Goal: Information Seeking & Learning: Learn about a topic

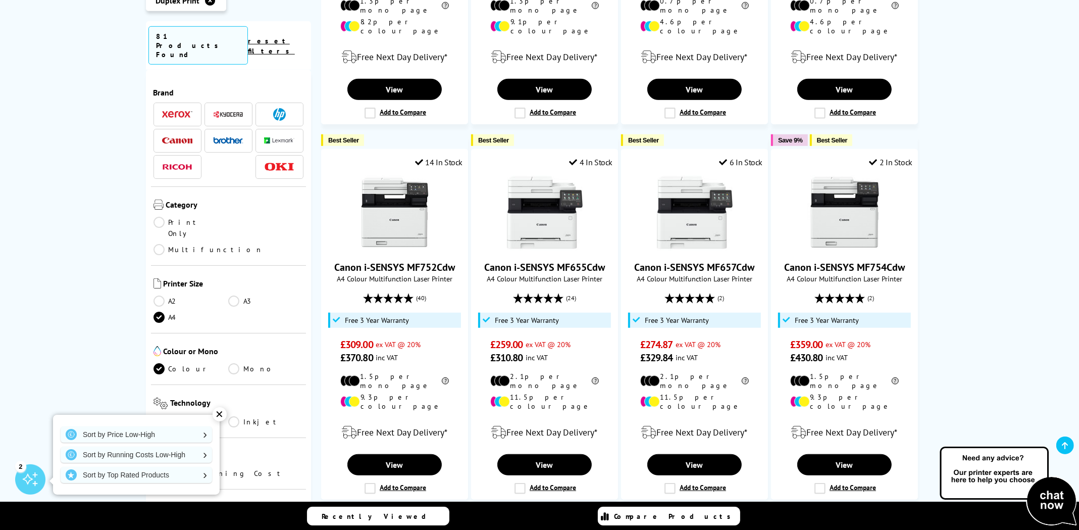
scroll to position [859, 0]
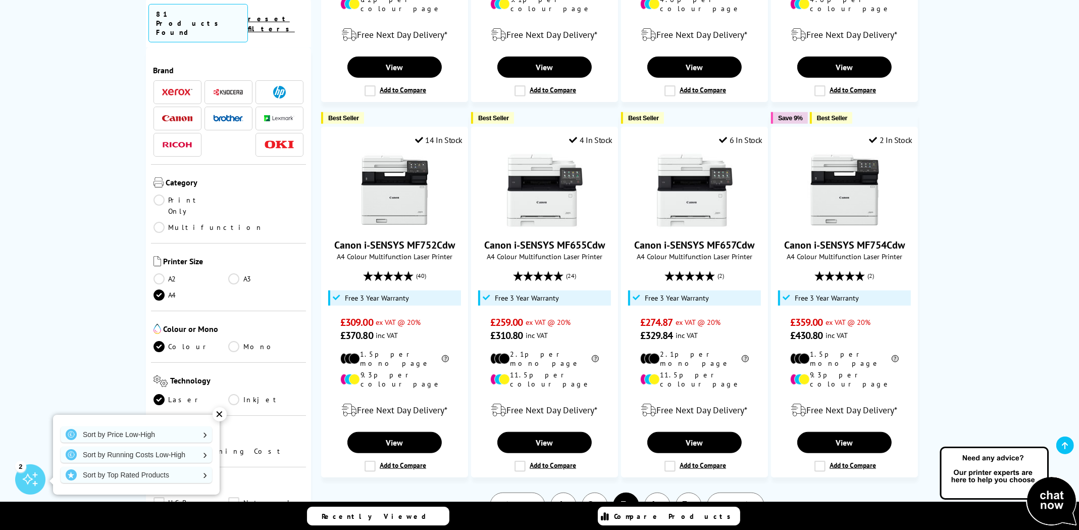
click at [600, 492] on link "2" at bounding box center [595, 505] width 26 height 26
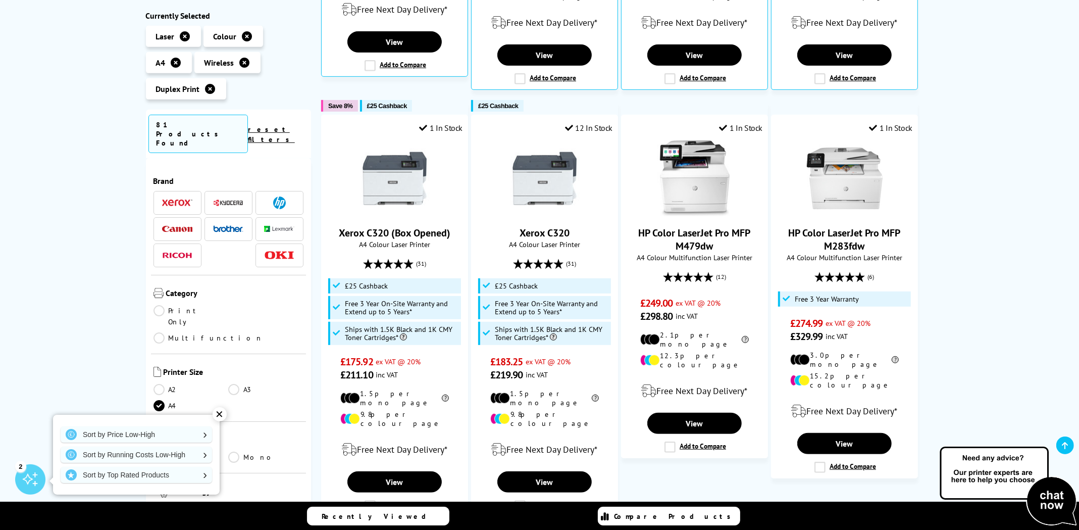
scroll to position [556, 0]
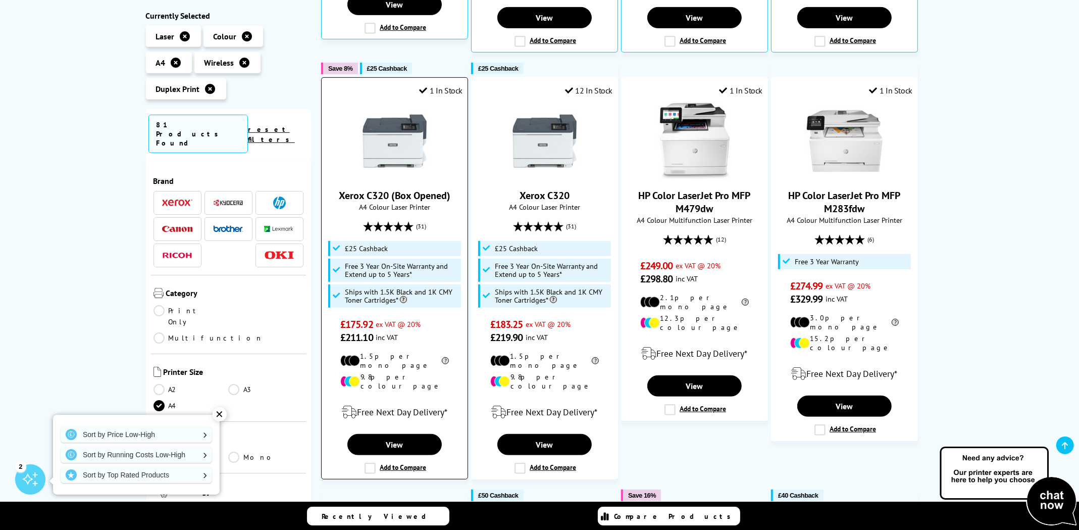
click at [393, 123] on img at bounding box center [395, 141] width 76 height 76
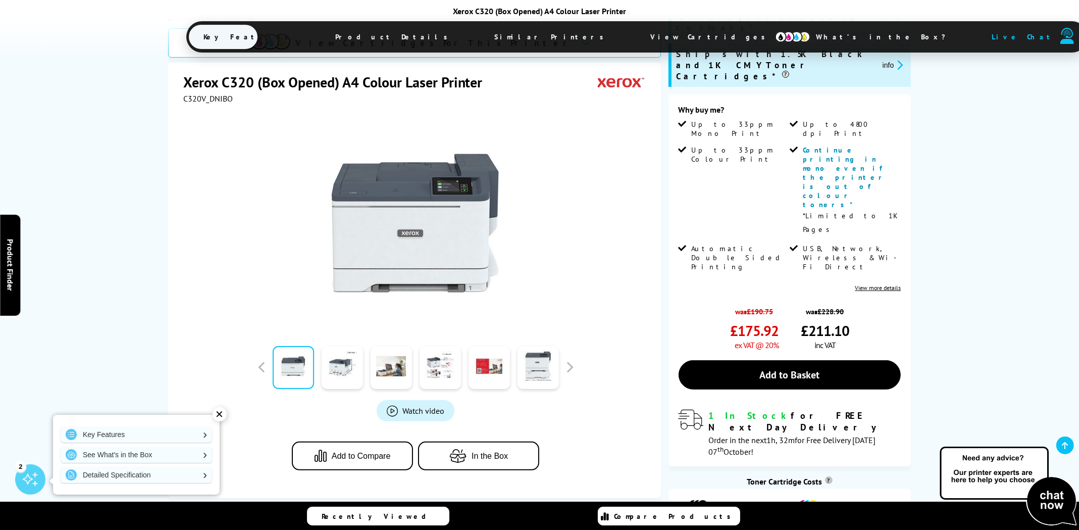
scroll to position [201, 0]
click at [335, 346] on link at bounding box center [342, 367] width 41 height 43
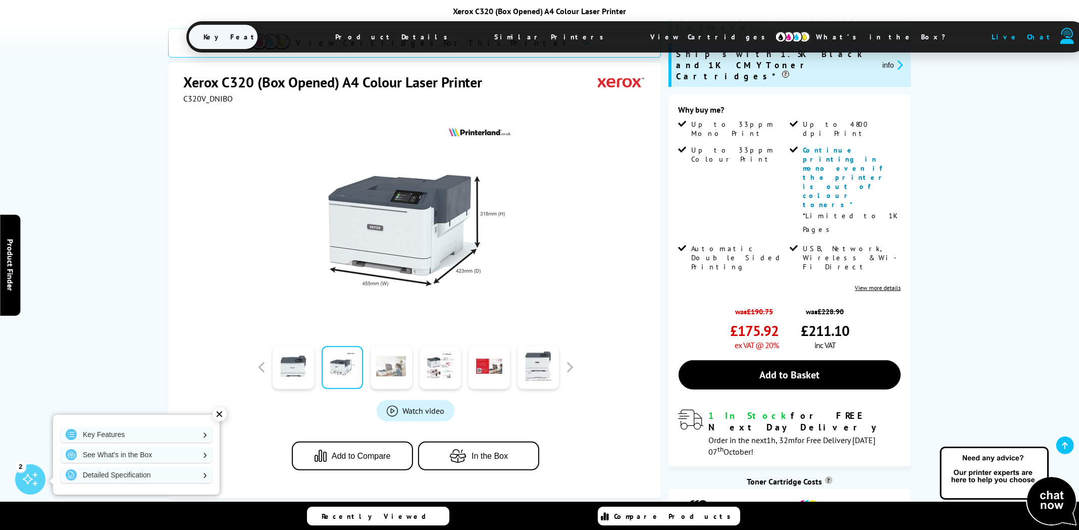
click at [399, 346] on link at bounding box center [391, 367] width 41 height 43
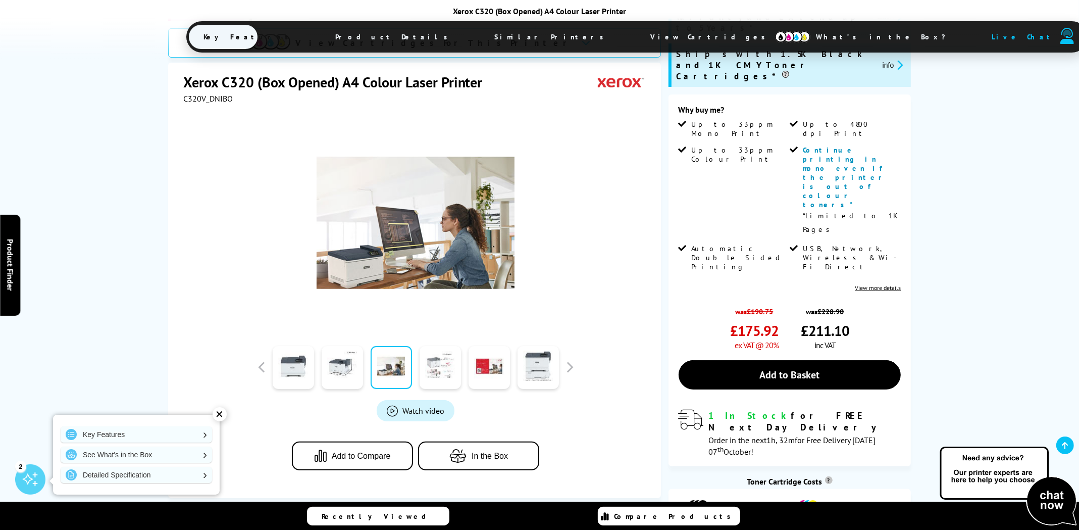
click at [438, 346] on link at bounding box center [440, 367] width 41 height 43
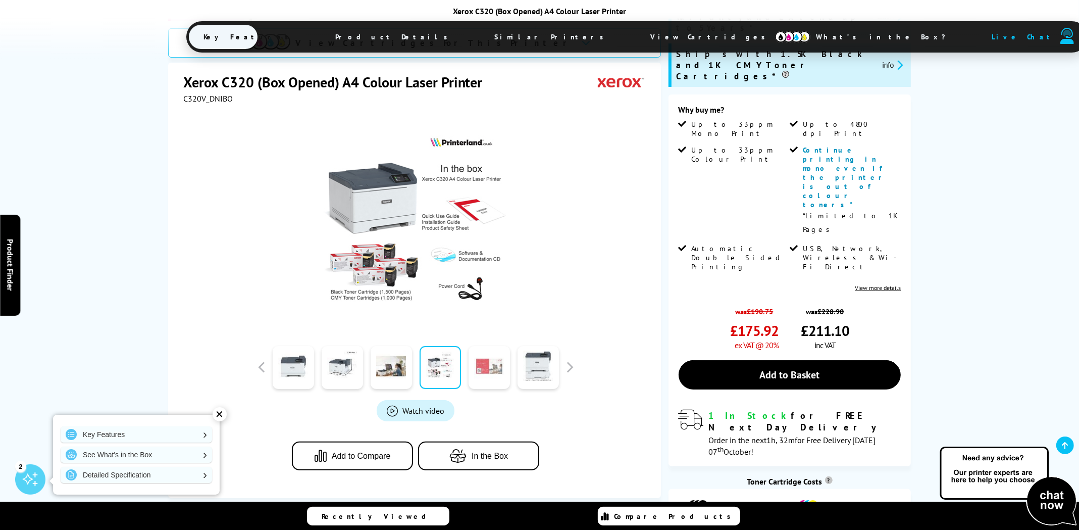
click at [481, 346] on link at bounding box center [489, 367] width 41 height 43
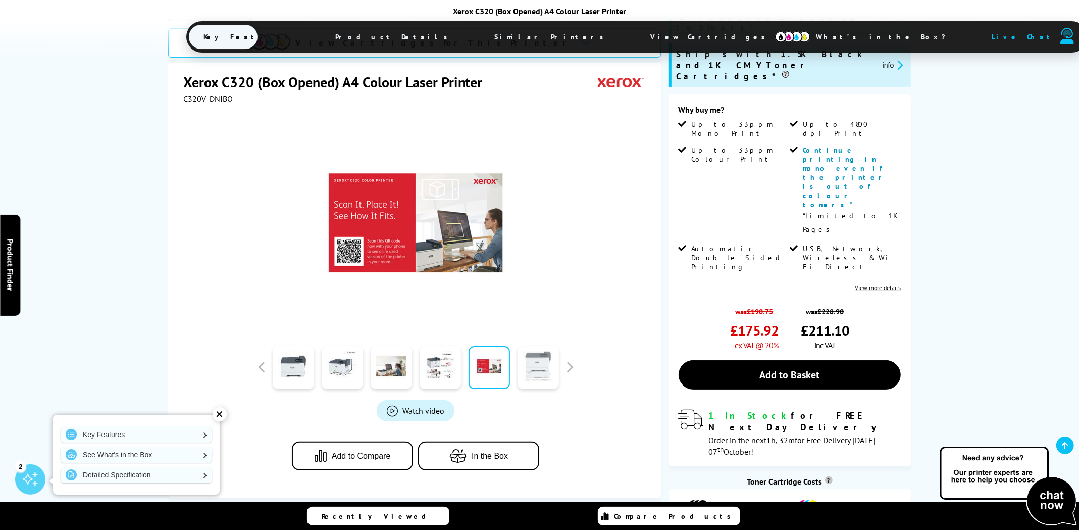
click at [546, 346] on link at bounding box center [538, 367] width 41 height 43
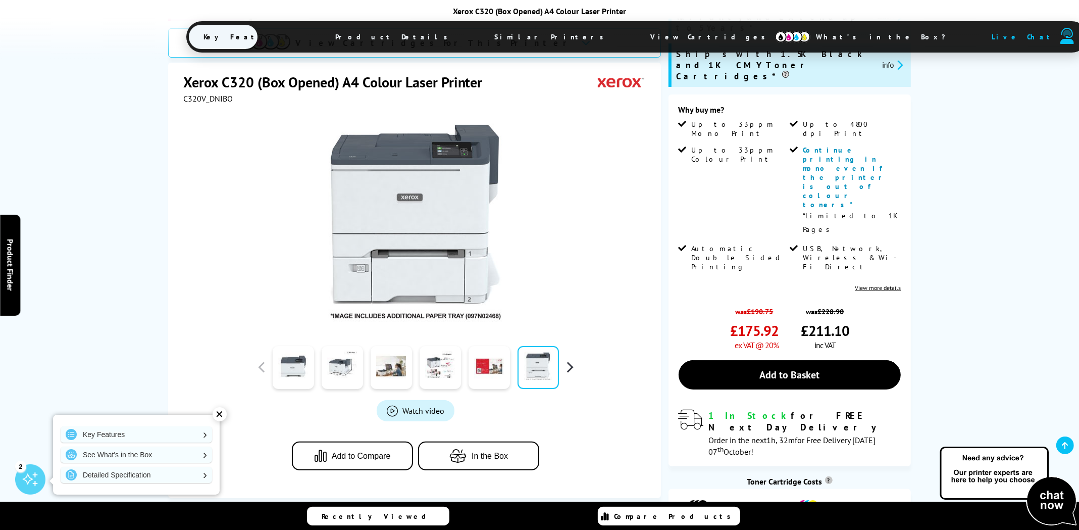
click at [572, 360] on button "button" at bounding box center [569, 367] width 15 height 15
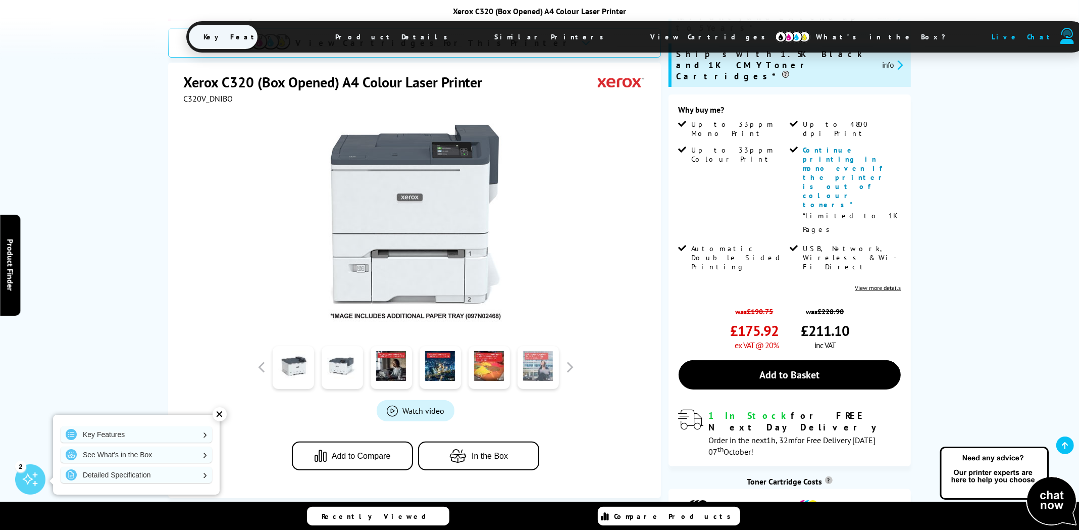
click at [544, 346] on link at bounding box center [538, 367] width 41 height 43
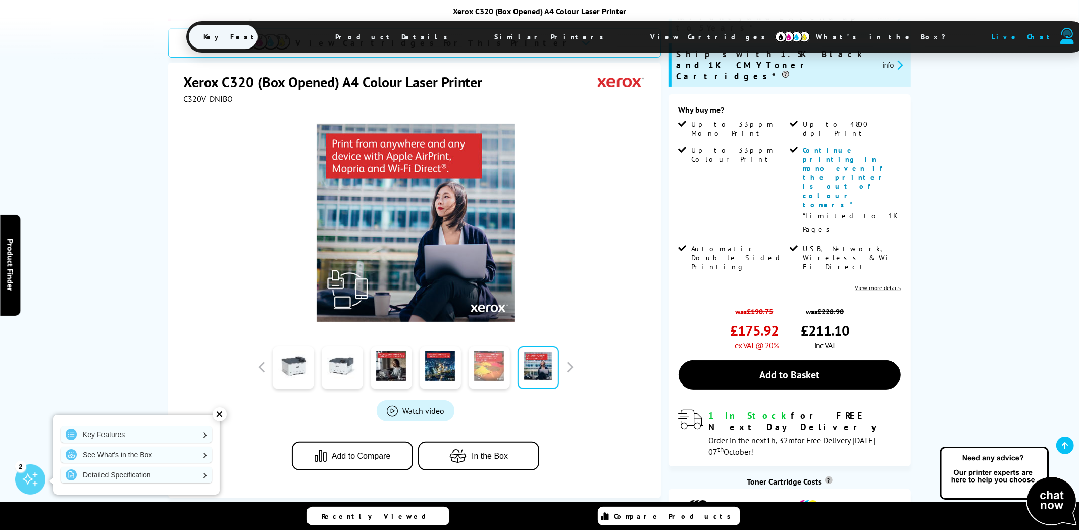
click at [490, 346] on link at bounding box center [489, 367] width 41 height 43
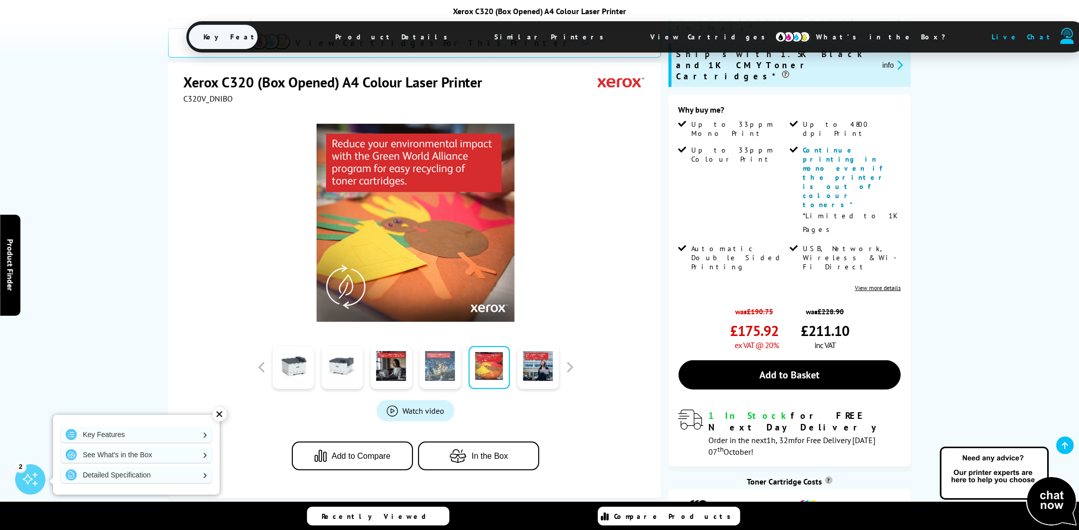
click at [453, 346] on link at bounding box center [440, 367] width 41 height 43
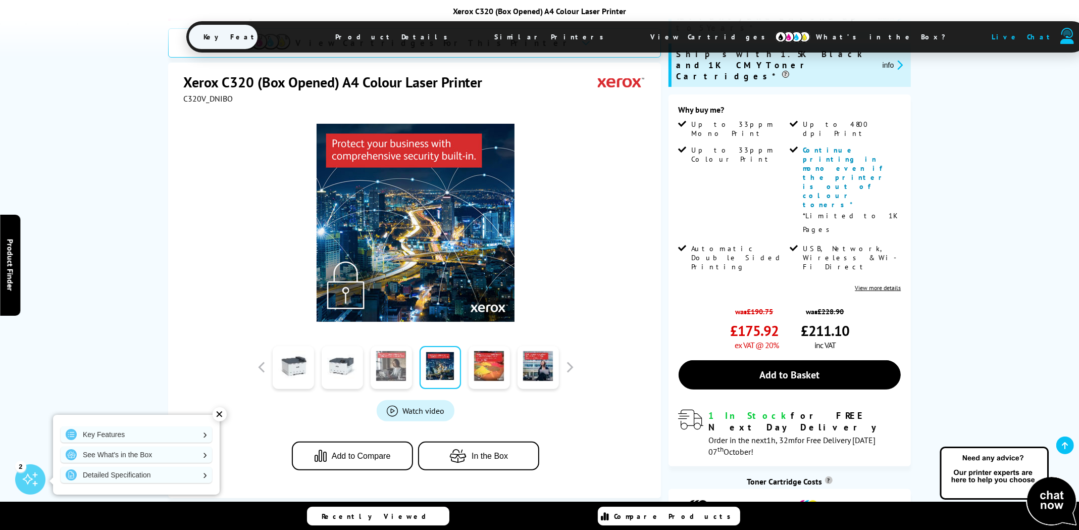
click at [402, 346] on link at bounding box center [391, 367] width 41 height 43
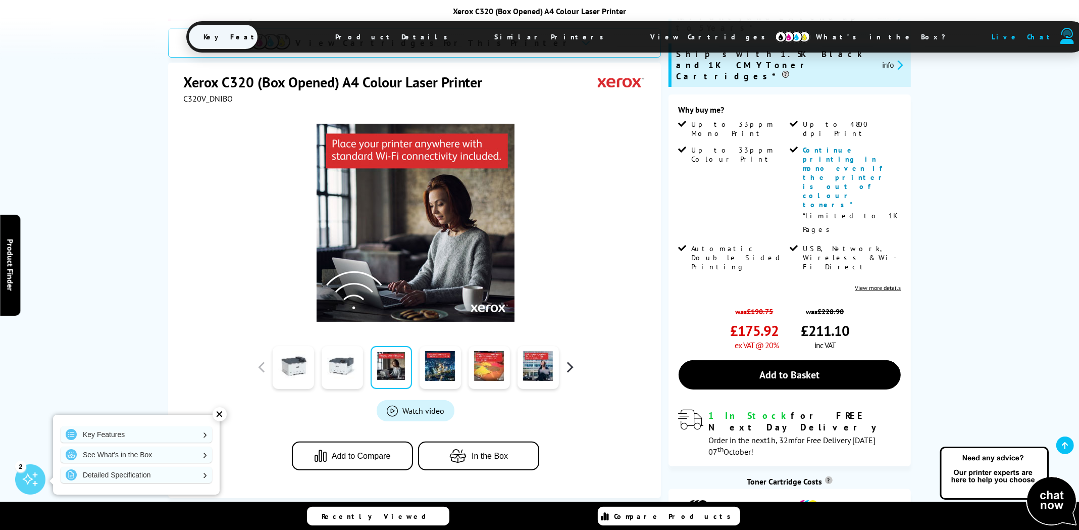
click at [571, 360] on button "button" at bounding box center [569, 367] width 15 height 15
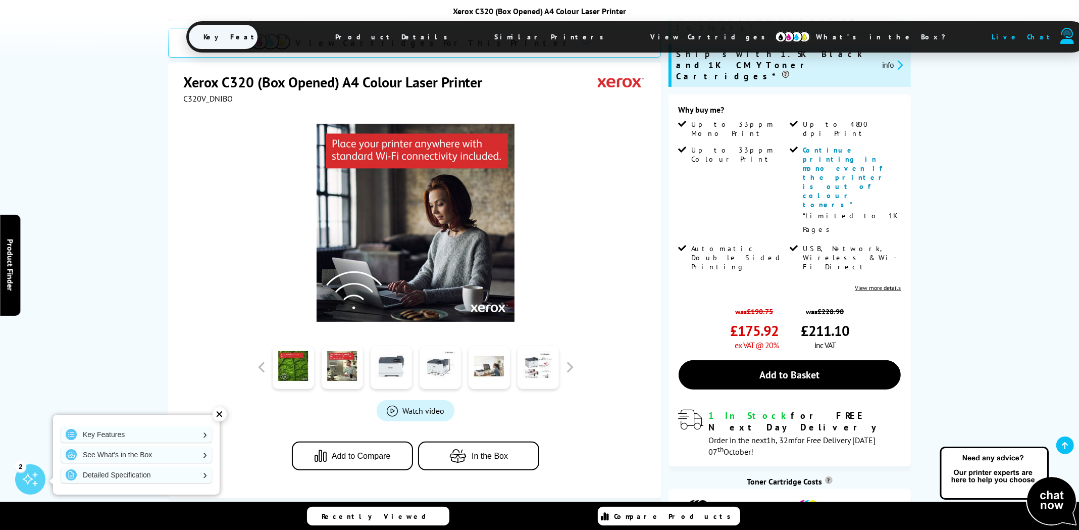
click at [424, 406] on span "Watch video" at bounding box center [423, 411] width 42 height 10
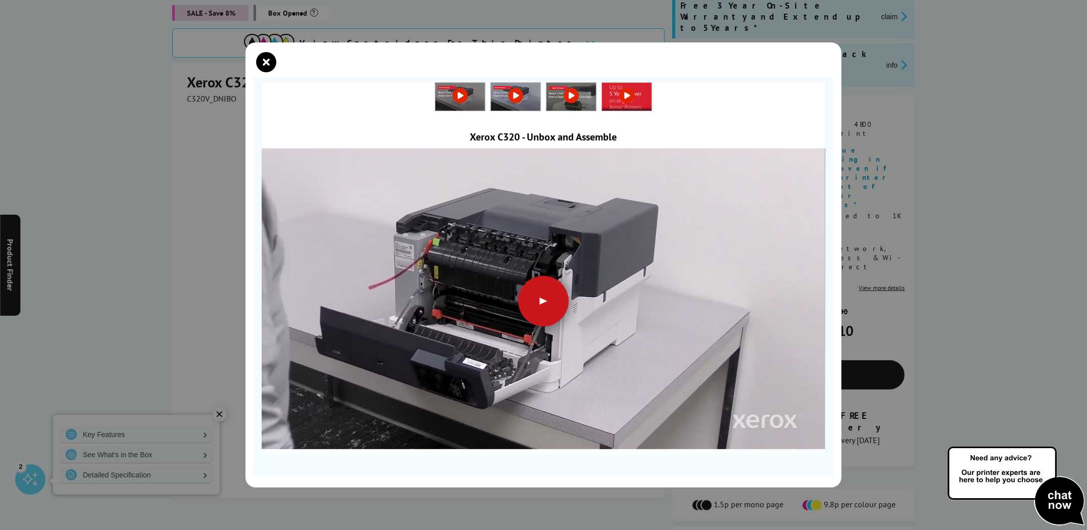
click at [542, 299] on div at bounding box center [543, 301] width 51 height 51
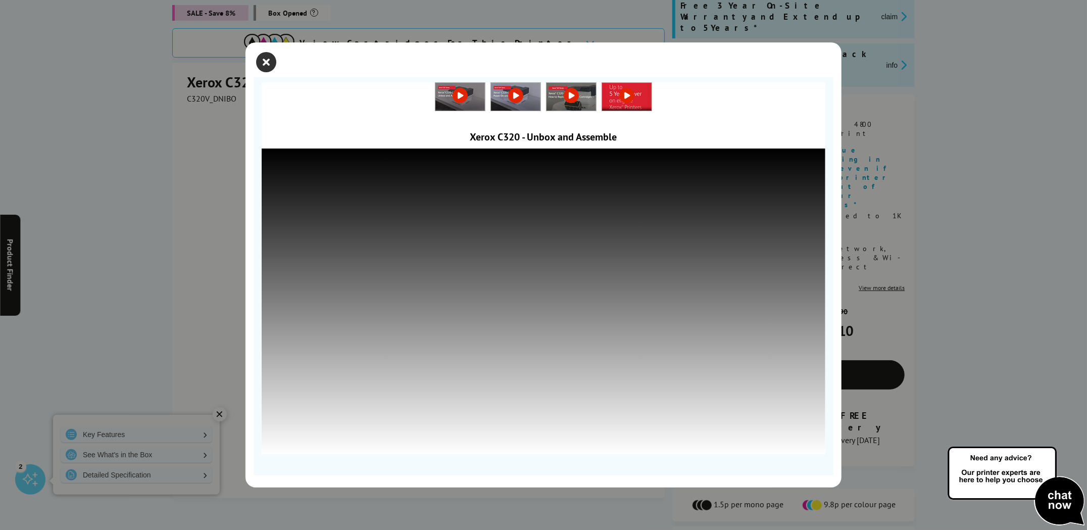
click at [268, 59] on icon "close modal" at bounding box center [266, 62] width 20 height 20
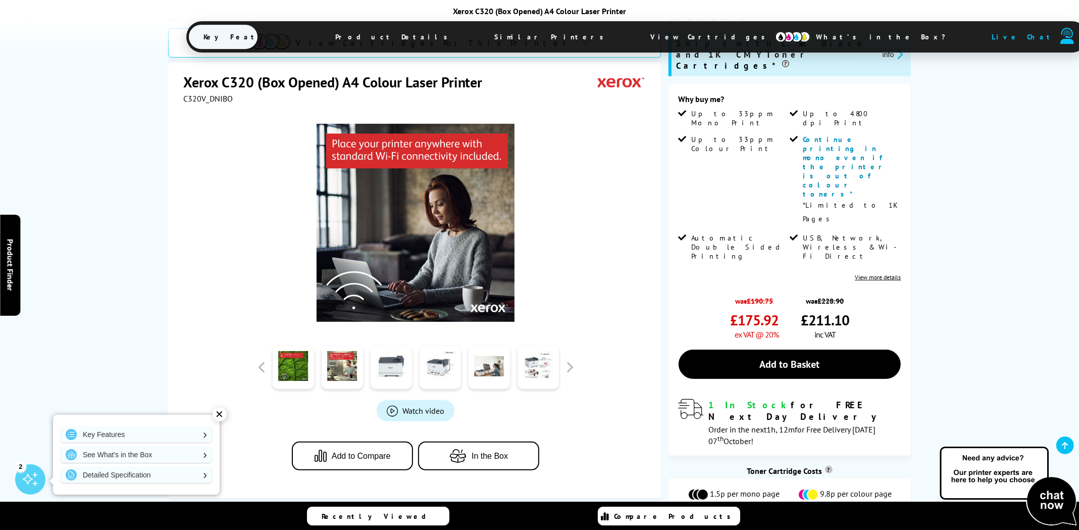
scroll to position [152, 0]
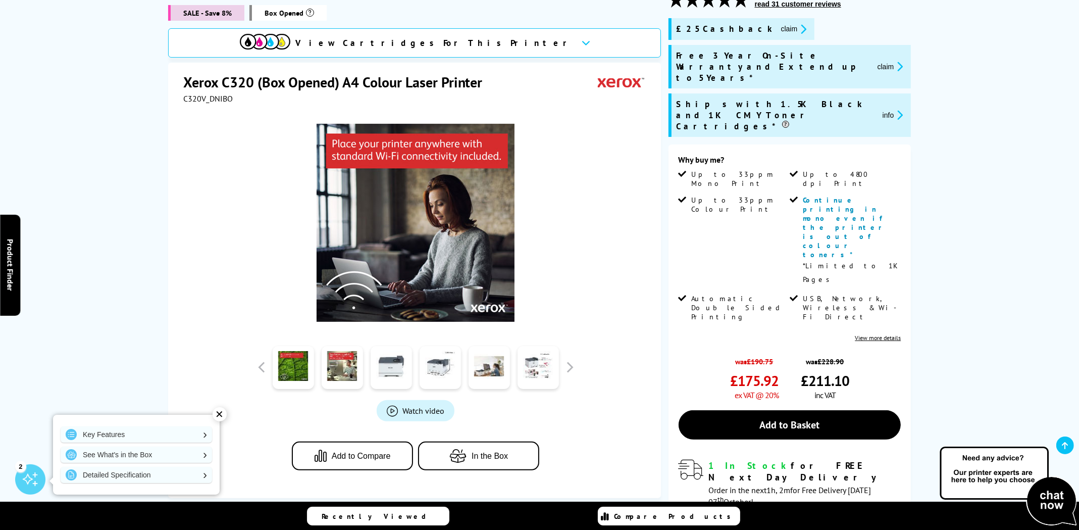
click at [676, 252] on div "SALE - Save 8% Box Opened View Cartridges For This Printer Xerox C320 (Box Open…" at bounding box center [540, 307] width 808 height 632
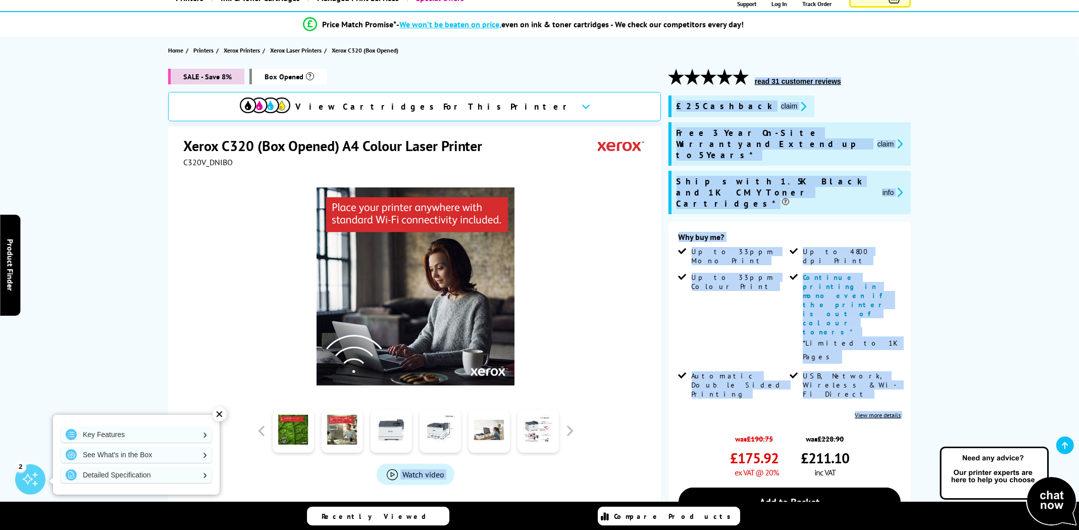
scroll to position [51, 0]
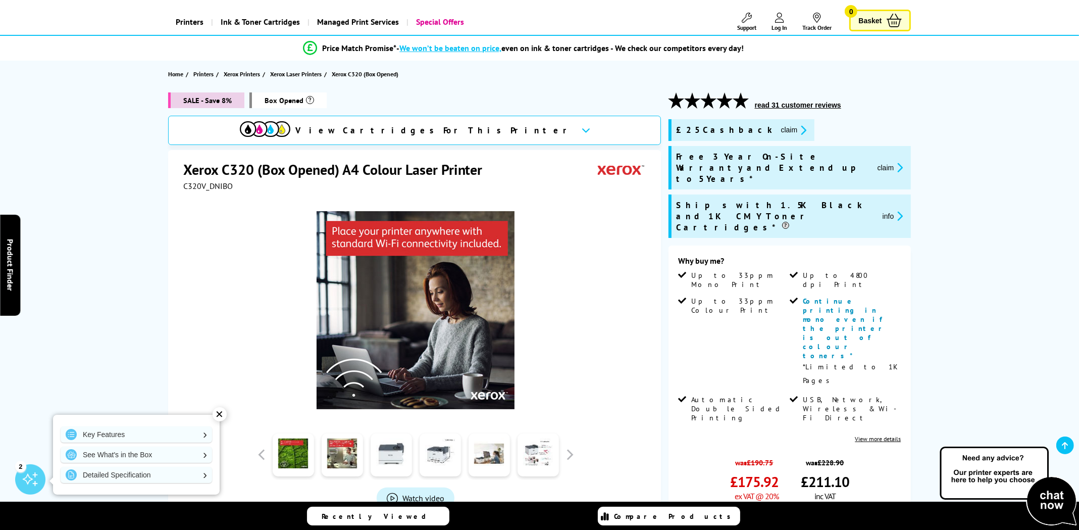
click at [620, 192] on div at bounding box center [415, 305] width 465 height 228
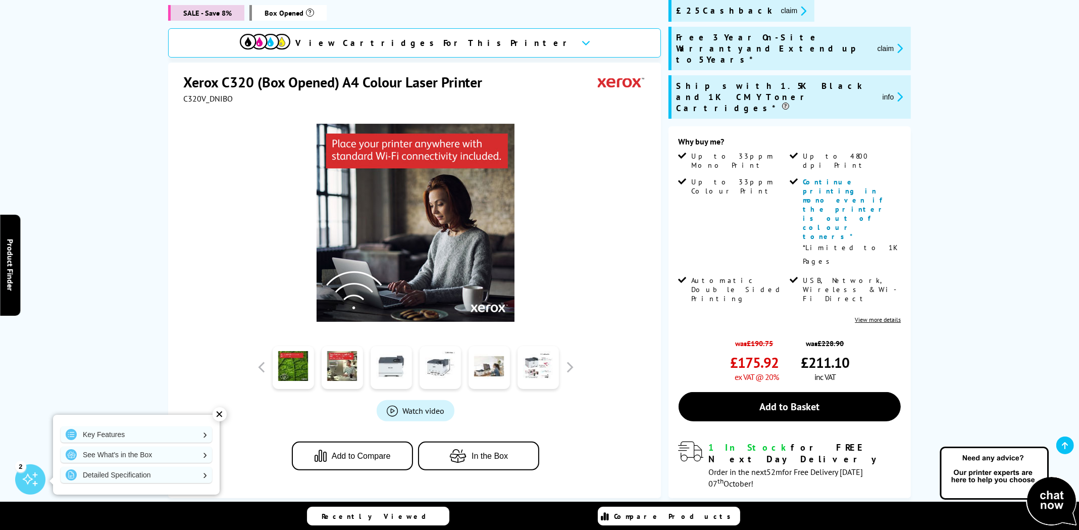
scroll to position [201, 0]
